Goal: Task Accomplishment & Management: Manage account settings

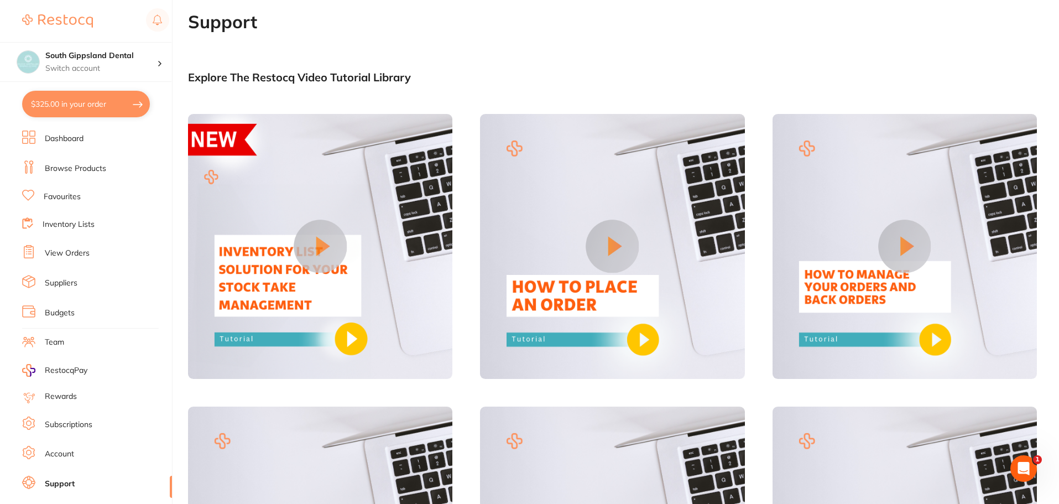
click at [64, 250] on link "View Orders" at bounding box center [67, 253] width 45 height 11
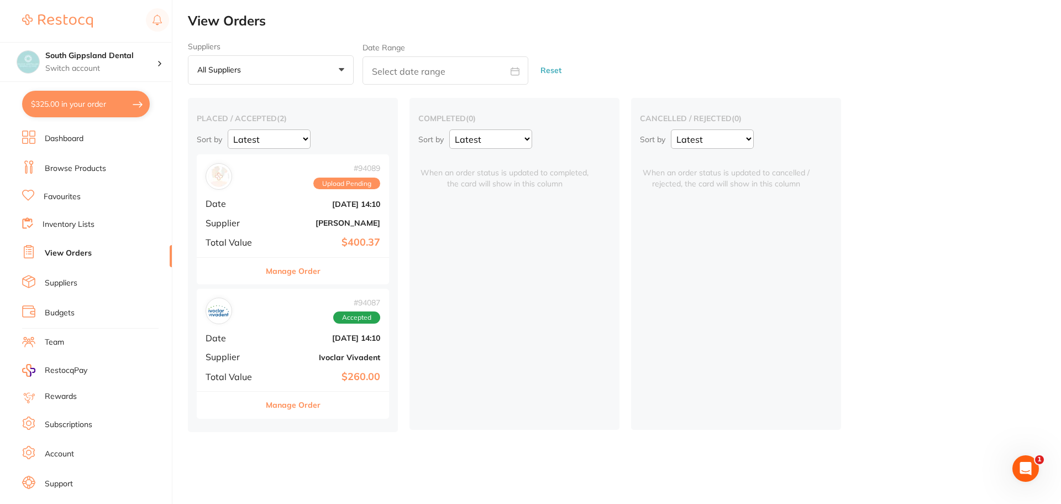
click at [312, 271] on button "Manage Order" at bounding box center [293, 271] width 55 height 27
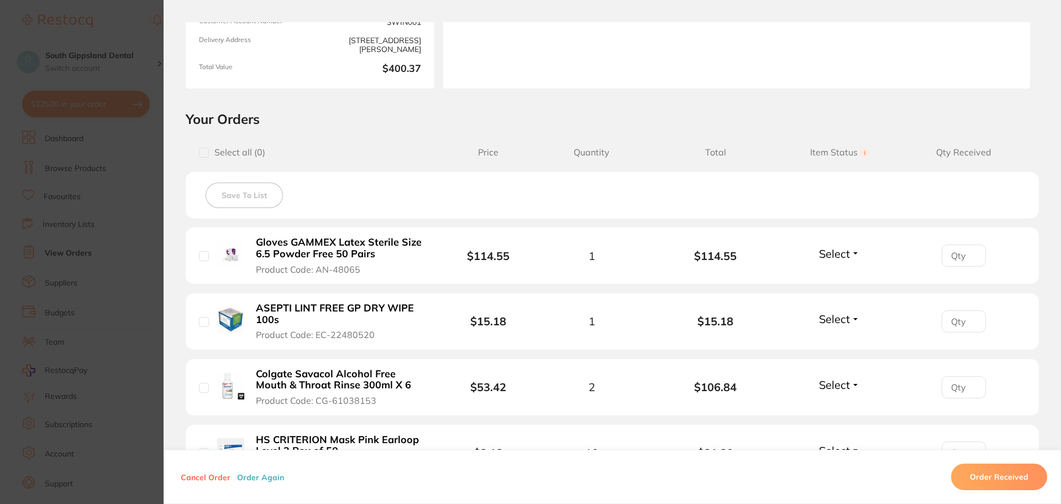
scroll to position [166, 0]
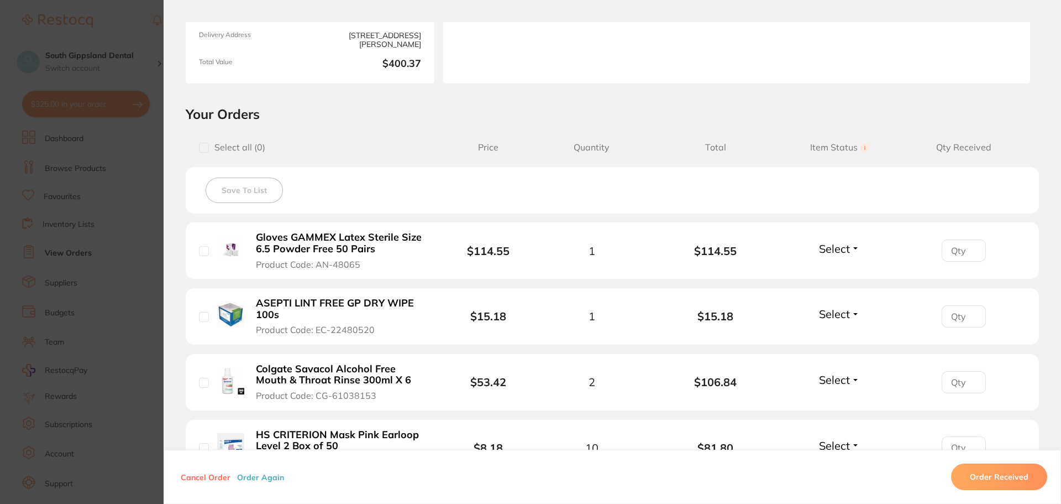
click at [201, 145] on input "checkbox" at bounding box center [204, 148] width 10 height 10
checkbox input "true"
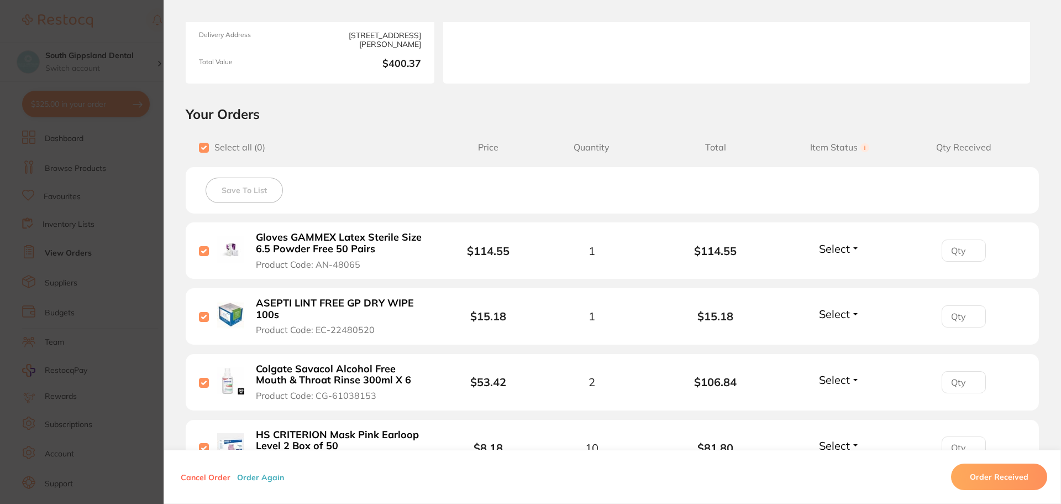
checkbox input "true"
drag, startPoint x: 207, startPoint y: 145, endPoint x: 550, endPoint y: 136, distance: 342.8
click at [547, 136] on div "Select all ( 5 ) Price Quantity Total Item Status You can use this feature to t…" at bounding box center [612, 147] width 853 height 28
